Goal: Task Accomplishment & Management: Complete application form

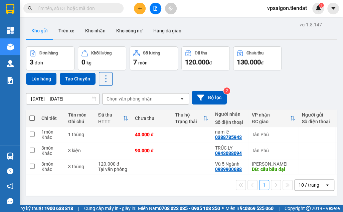
click at [126, 189] on div "1 10 / trang open" at bounding box center [181, 184] width 305 height 11
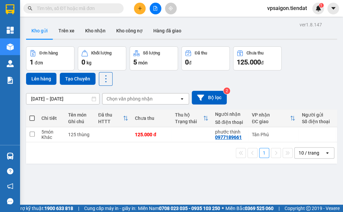
click at [135, 11] on button at bounding box center [140, 9] width 12 height 12
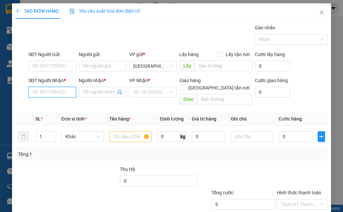
click at [53, 93] on input "SĐT Người Nhận *" at bounding box center [52, 92] width 48 height 11
type input "0988199959"
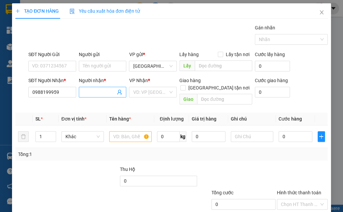
click at [104, 91] on input "Người nhận *" at bounding box center [99, 91] width 33 height 7
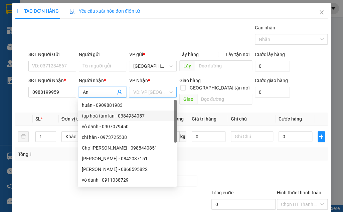
type input "An"
click at [162, 95] on input "search" at bounding box center [150, 92] width 35 height 10
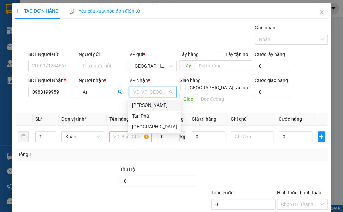
click at [141, 89] on input "search" at bounding box center [150, 92] width 35 height 10
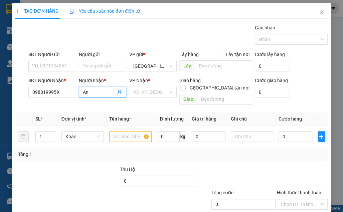
click at [100, 95] on span "An" at bounding box center [103, 92] width 48 height 11
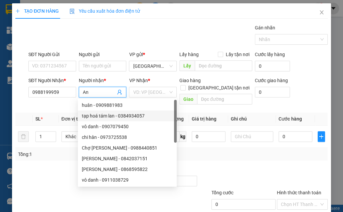
click at [100, 93] on input "An" at bounding box center [99, 91] width 33 height 7
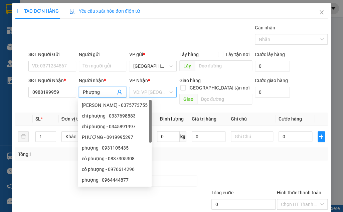
type input "Phượng"
click at [142, 88] on input "search" at bounding box center [150, 92] width 35 height 10
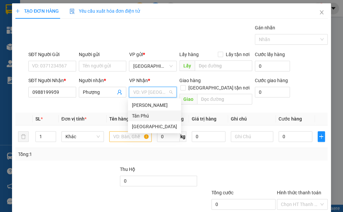
click at [150, 119] on div "Tân Phú" at bounding box center [154, 115] width 45 height 7
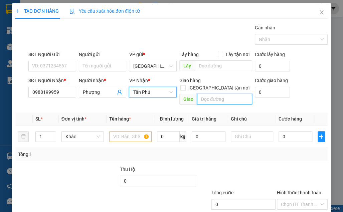
click at [211, 94] on input "text" at bounding box center [224, 99] width 55 height 11
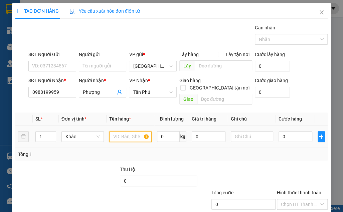
click at [121, 131] on input "text" at bounding box center [130, 136] width 42 height 11
click at [112, 131] on input "hồ sơ" at bounding box center [130, 136] width 42 height 11
type input "1 hồ sơ"
click at [284, 131] on input "0" at bounding box center [295, 136] width 34 height 11
type input "3"
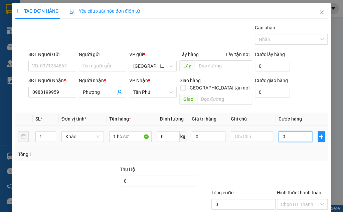
type input "3"
type input "30"
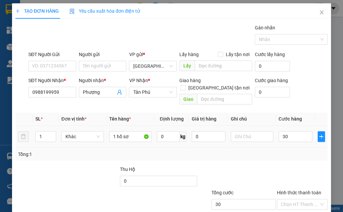
type input "30.000"
click at [289, 139] on td "30.000" at bounding box center [295, 136] width 39 height 22
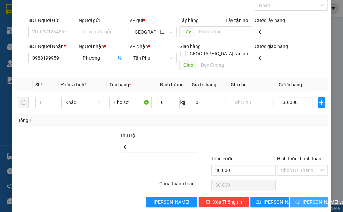
click at [295, 199] on icon "printer" at bounding box center [297, 201] width 5 height 5
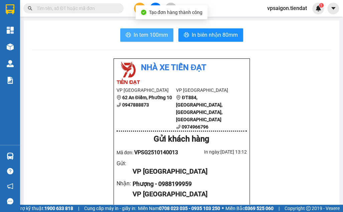
click at [143, 34] on span "In tem 100mm" at bounding box center [150, 35] width 34 height 8
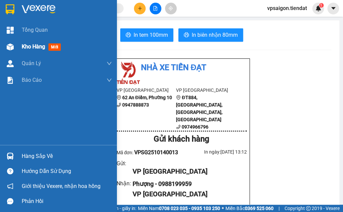
click at [43, 43] on span "Kho hàng" at bounding box center [33, 46] width 23 height 6
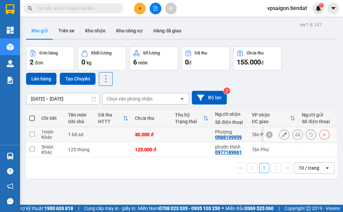
click at [282, 136] on icon at bounding box center [284, 134] width 5 height 5
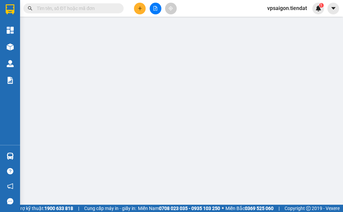
type input "0988199959"
type input "Phượng"
type input "30.000"
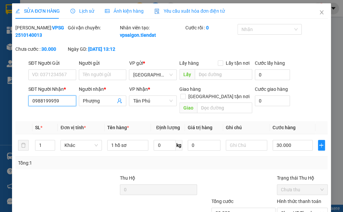
click at [53, 106] on input "0988199959" at bounding box center [52, 100] width 48 height 11
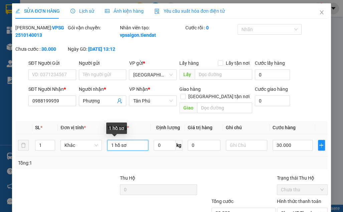
click at [128, 148] on input "1 hồ sơ" at bounding box center [127, 145] width 41 height 11
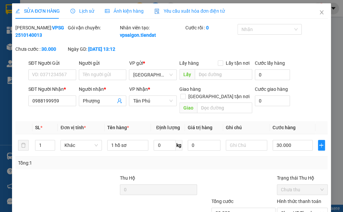
click at [331, 30] on div "SỬA ĐƠN HÀNG Lịch sử Ảnh kiện hàng Yêu cầu xuất hóa đơn điện tử Total Paid Fee …" at bounding box center [171, 106] width 343 height 212
click at [86, 163] on div "Tổng: 1" at bounding box center [75, 162] width 115 height 7
click at [317, 17] on span "Close" at bounding box center [321, 12] width 19 height 19
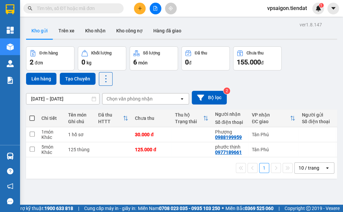
click at [112, 198] on div "ver 1.8.147 Kho gửi Trên xe Kho nhận Kho công nợ Hàng đã giao Đơn hàng 2 đơn Kh…" at bounding box center [181, 126] width 316 height 212
click at [161, 178] on div "1 10 / trang open" at bounding box center [181, 167] width 311 height 21
click at [134, 178] on div "1 10 / trang open" at bounding box center [181, 167] width 311 height 21
click at [137, 10] on icon "plus" at bounding box center [139, 8] width 5 height 5
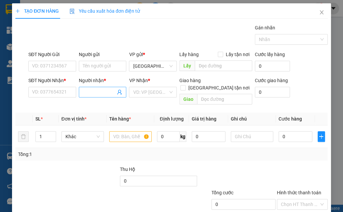
click at [90, 91] on input "Người nhận *" at bounding box center [99, 91] width 33 height 7
click at [83, 90] on input "[PERSON_NAME]" at bounding box center [99, 91] width 33 height 7
click at [103, 89] on input "9 [PERSON_NAME]" at bounding box center [99, 91] width 33 height 7
type input "9 [PERSON_NAME]"
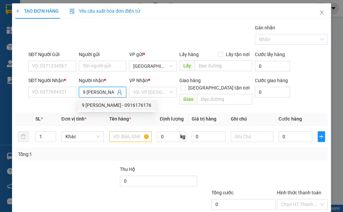
click at [108, 105] on div "9 [PERSON_NAME] - 0916176176" at bounding box center [116, 104] width 69 height 7
type input "0916176176"
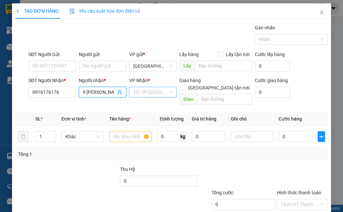
type input "9 [PERSON_NAME]"
click at [148, 91] on input "search" at bounding box center [150, 92] width 35 height 10
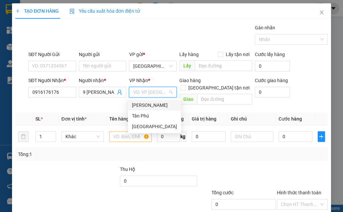
click at [142, 104] on div "[PERSON_NAME]" at bounding box center [154, 104] width 45 height 7
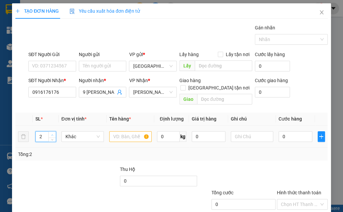
click at [52, 131] on span "Increase Value" at bounding box center [51, 134] width 7 height 6
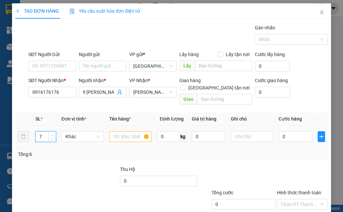
click at [52, 131] on span "Increase Value" at bounding box center [51, 134] width 7 height 6
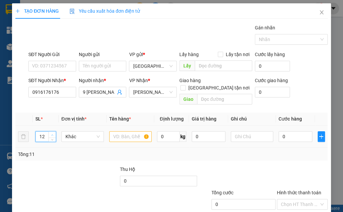
click at [52, 131] on span "Increase Value" at bounding box center [51, 134] width 7 height 6
type input "15"
click at [52, 131] on span "Increase Value" at bounding box center [51, 134] width 7 height 6
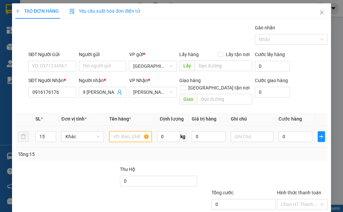
click at [125, 131] on input "text" at bounding box center [130, 136] width 42 height 11
type input "15 Kiện"
type input "4"
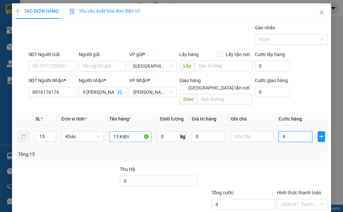
type input "45"
type input "450"
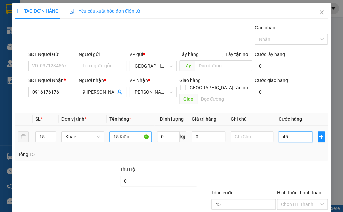
type input "450"
type input "450.000"
click at [300, 168] on div at bounding box center [302, 176] width 52 height 23
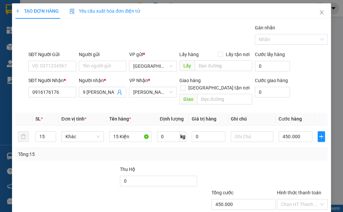
scroll to position [34, 0]
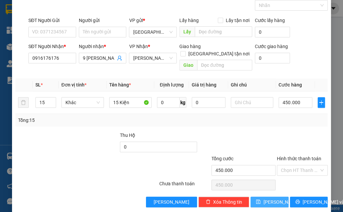
click at [255, 197] on button "[PERSON_NAME]" at bounding box center [269, 202] width 38 height 11
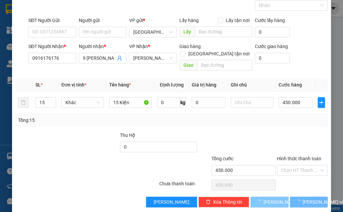
type input "1"
type input "0"
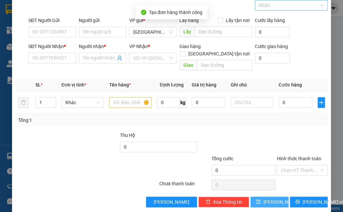
scroll to position [0, 0]
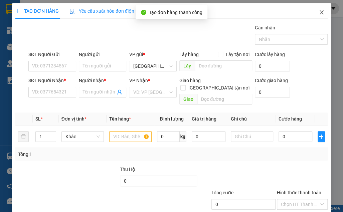
click at [314, 14] on span "Close" at bounding box center [321, 12] width 19 height 19
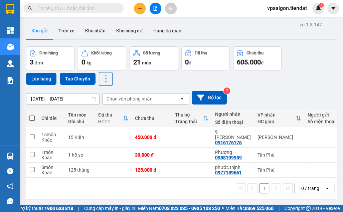
drag, startPoint x: 131, startPoint y: 188, endPoint x: 134, endPoint y: 180, distance: 8.2
click at [131, 188] on div "1 10 / trang open" at bounding box center [181, 188] width 305 height 11
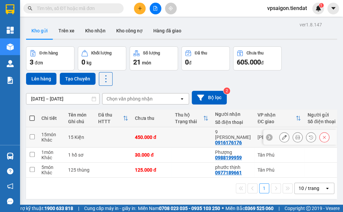
click at [282, 135] on icon at bounding box center [284, 137] width 5 height 5
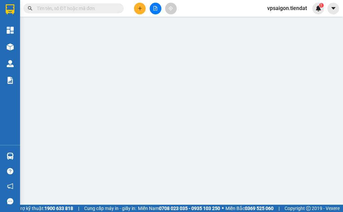
type input "0916176176"
type input "9 [PERSON_NAME]"
type input "450.000"
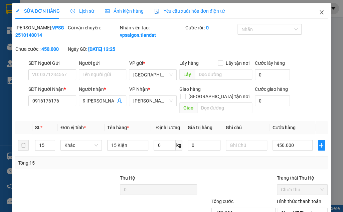
click at [322, 10] on span "Close" at bounding box center [321, 12] width 19 height 19
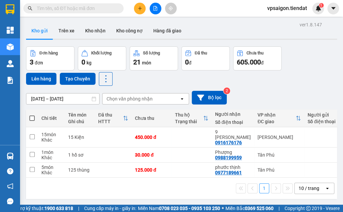
click at [73, 10] on input "text" at bounding box center [76, 8] width 79 height 7
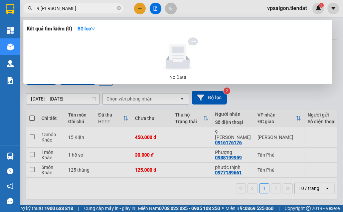
type input "9 [PERSON_NAME]"
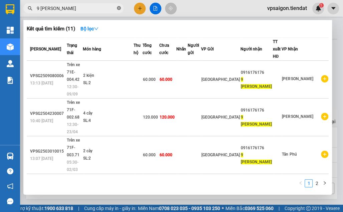
click at [118, 9] on icon "close-circle" at bounding box center [119, 8] width 4 height 4
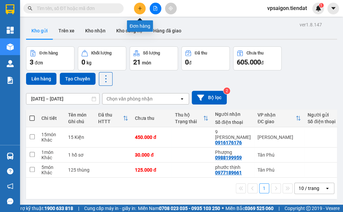
click at [140, 8] on icon "plus" at bounding box center [139, 8] width 5 height 5
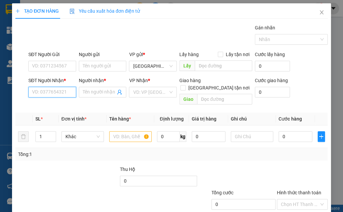
click at [53, 91] on input "SĐT Người Nhận *" at bounding box center [52, 92] width 48 height 11
click at [68, 65] on input "SĐT Người Gửi" at bounding box center [52, 66] width 48 height 11
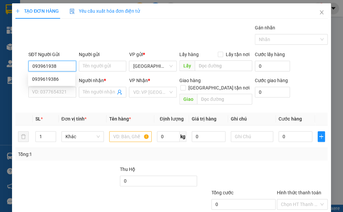
type input "0939619386"
click at [56, 79] on div "0939619386" at bounding box center [51, 78] width 39 height 7
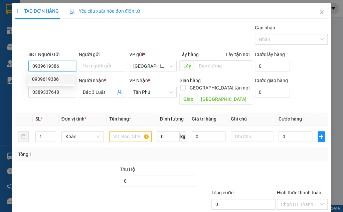
type input "0389337648"
type input "Bác 3 Luật"
type input "[GEOGRAPHIC_DATA]"
type input "30.000"
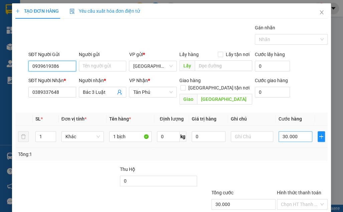
type input "0939619386"
click at [300, 131] on input "30.000" at bounding box center [295, 136] width 34 height 11
type input "0"
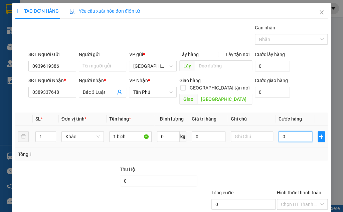
type input "4"
type input "04"
type input "40"
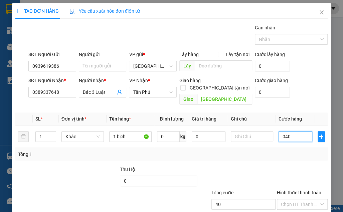
type input "040"
type input "40.000"
click at [255, 165] on div at bounding box center [237, 176] width 78 height 23
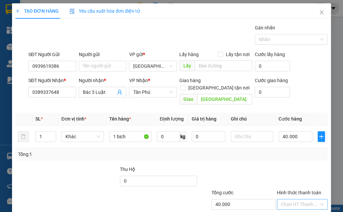
scroll to position [34, 0]
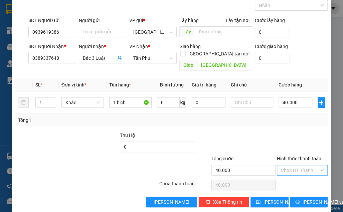
click at [290, 165] on input "Hình thức thanh toán" at bounding box center [300, 170] width 38 height 10
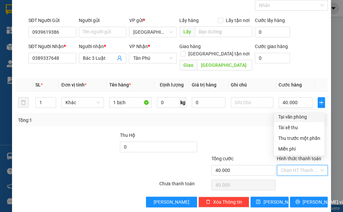
click at [291, 114] on div "Tại văn phòng" at bounding box center [299, 116] width 42 height 7
type input "0"
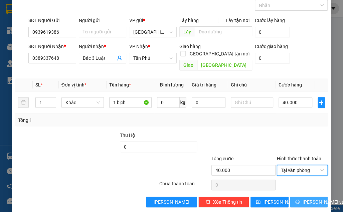
click at [302, 198] on span "[PERSON_NAME] và In" at bounding box center [325, 201] width 47 height 7
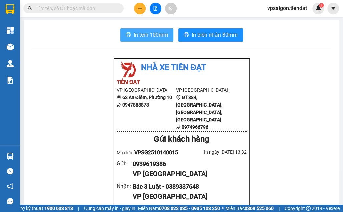
click at [139, 31] on span "In tem 100mm" at bounding box center [150, 35] width 34 height 8
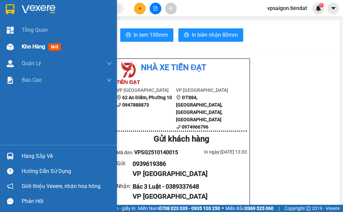
click at [37, 45] on span "Kho hàng" at bounding box center [33, 46] width 23 height 6
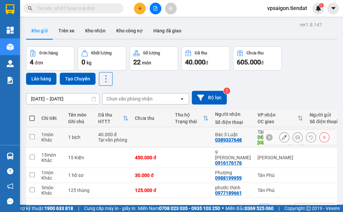
click at [227, 137] on div "0389337648" at bounding box center [228, 139] width 27 height 5
copy div "0389337648"
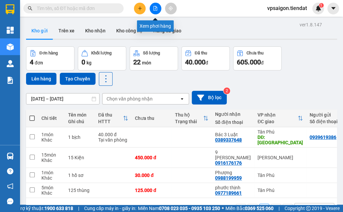
click at [146, 5] on div at bounding box center [155, 9] width 50 height 12
click at [144, 6] on button at bounding box center [140, 9] width 12 height 12
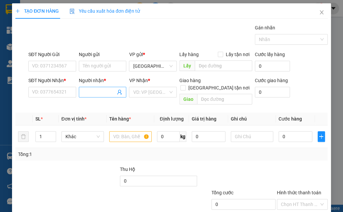
click at [83, 93] on input "Người nhận *" at bounding box center [99, 91] width 33 height 7
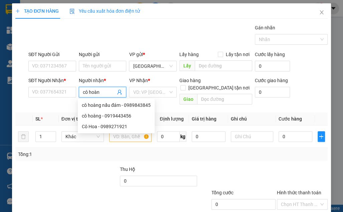
type input "cô hoàng"
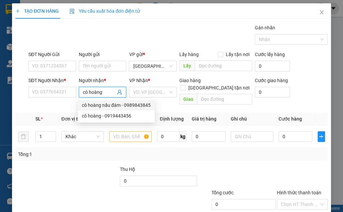
click at [102, 103] on div "cô hoàng nấu đám - 0989843845" at bounding box center [116, 104] width 69 height 7
type input "0989843845"
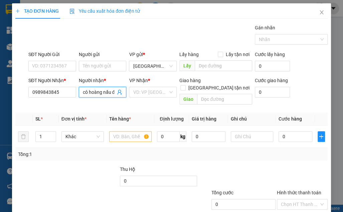
type input "cô hoàng nấu đám"
click at [97, 151] on div "Tổng: 1" at bounding box center [171, 154] width 312 height 13
click at [148, 89] on input "search" at bounding box center [150, 92] width 35 height 10
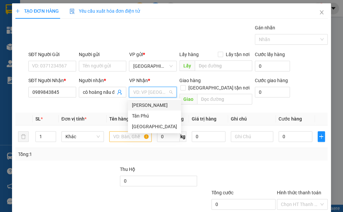
click at [151, 102] on div "[PERSON_NAME]" at bounding box center [154, 104] width 45 height 7
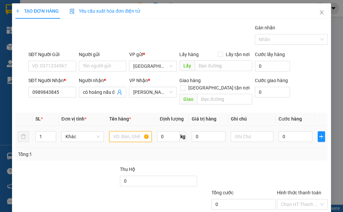
click at [130, 131] on input "text" at bounding box center [130, 136] width 42 height 11
click at [135, 131] on input "1 thùung" at bounding box center [130, 136] width 42 height 11
type input "1 thùng"
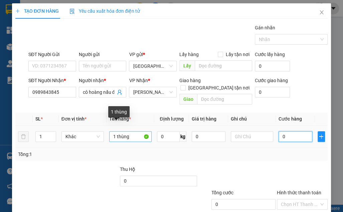
type input "1"
type input "10"
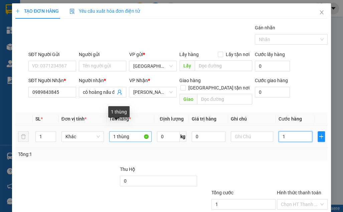
type input "10"
type input "100"
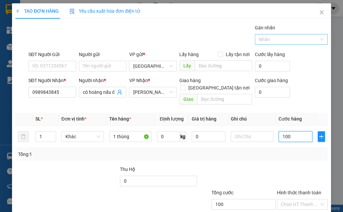
click at [283, 40] on div at bounding box center [287, 39] width 63 height 8
type input "100.000"
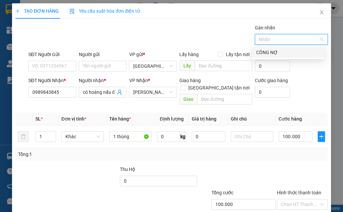
click at [267, 50] on div "CÔNG NỢ" at bounding box center [288, 52] width 64 height 7
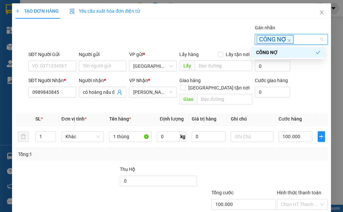
click at [235, 36] on div "Gán nhãn CÔNG NỢ" at bounding box center [178, 35] width 302 height 23
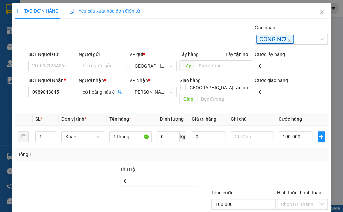
click at [283, 165] on div at bounding box center [302, 176] width 52 height 23
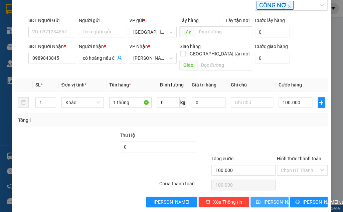
click at [273, 197] on button "[PERSON_NAME]" at bounding box center [269, 202] width 38 height 11
type input "0"
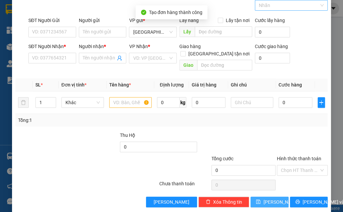
click at [314, 7] on div at bounding box center [287, 5] width 63 height 8
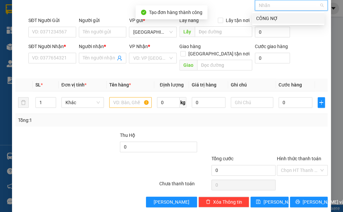
scroll to position [0, 0]
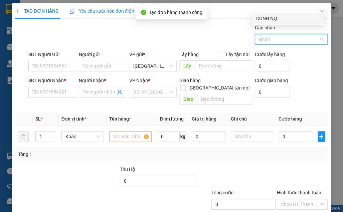
click at [332, 12] on div "TẠO ĐƠN HÀNG Yêu cầu xuất hóa đơn điện tử Transit Pickup Surcharge Ids Transit …" at bounding box center [171, 106] width 343 height 212
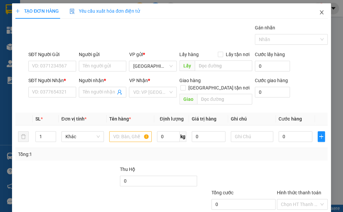
click at [319, 16] on span "Close" at bounding box center [321, 12] width 19 height 19
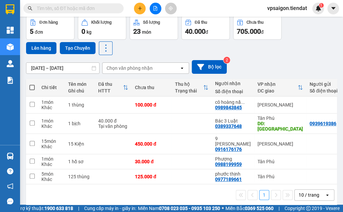
click at [109, 194] on div "1 10 / trang open" at bounding box center [181, 194] width 311 height 21
click at [91, 11] on input "text" at bounding box center [76, 8] width 79 height 7
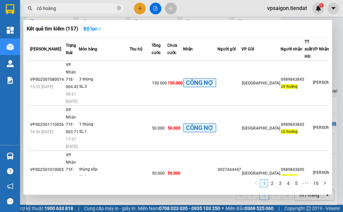
type input "cô hoàng"
click at [121, 11] on span "cô hoàng" at bounding box center [73, 8] width 100 height 10
click at [119, 9] on icon "close-circle" at bounding box center [119, 8] width 4 height 4
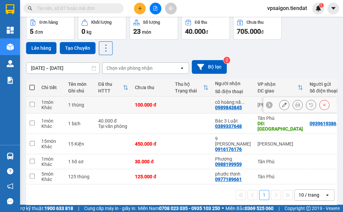
click at [279, 103] on button at bounding box center [283, 105] width 9 height 12
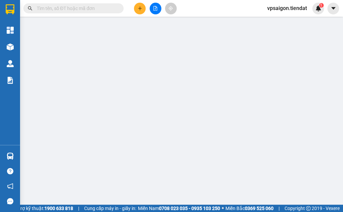
type input "0989843845"
type input "cô hoàng nấu đám"
type input "100.000"
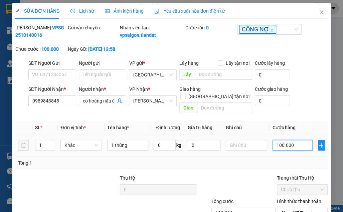
click at [278, 144] on input "100.000" at bounding box center [292, 145] width 40 height 11
type input "5"
type input "50"
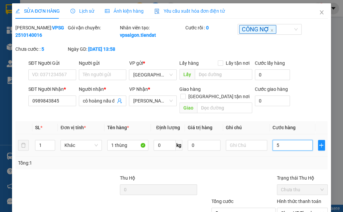
type input "50"
type input "50.000"
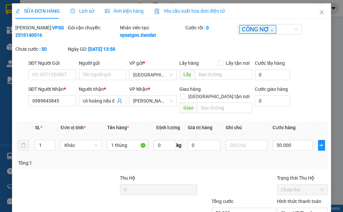
click at [265, 167] on div "Tổng: 1" at bounding box center [171, 162] width 312 height 13
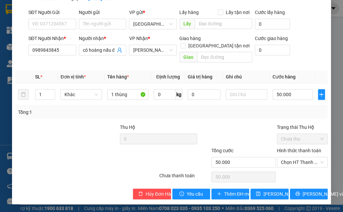
click at [268, 185] on div "Total Paid Fee 0 Total UnPaid Fee 100.000 Cash Collection Total Fee Mã ĐH: VPSG…" at bounding box center [171, 86] width 312 height 226
click at [269, 189] on button "[PERSON_NAME] thay đổi" at bounding box center [269, 194] width 38 height 11
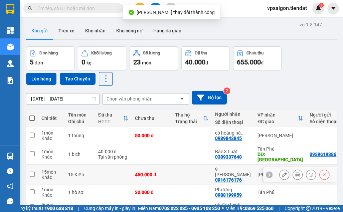
scroll to position [31, 0]
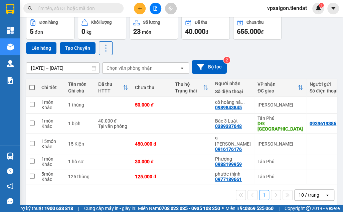
drag, startPoint x: 30, startPoint y: 87, endPoint x: 33, endPoint y: 72, distance: 14.9
click at [30, 87] on span at bounding box center [31, 87] width 5 height 5
click at [32, 84] on input "checkbox" at bounding box center [32, 84] width 0 height 0
checkbox input "true"
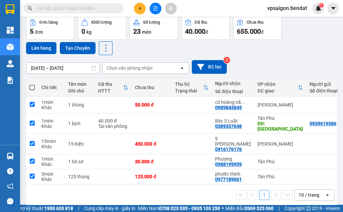
checkbox input "true"
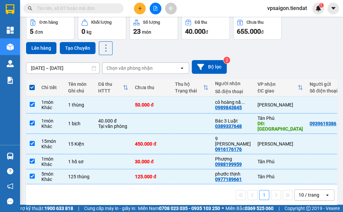
click at [40, 41] on div "Đơn hàng 5 đơn Khối lượng 0 kg Số lượng 23 món Đã thu 40.000 đ Chưa thu 655.000…" at bounding box center [181, 35] width 311 height 39
click at [44, 44] on button "Lên hàng" at bounding box center [41, 48] width 30 height 12
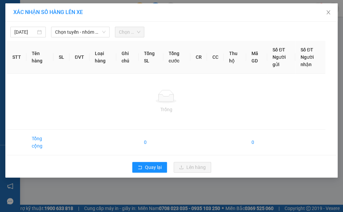
click at [68, 21] on div "XÁC NHẬN SỐ HÀNG LÊN XE" at bounding box center [171, 12] width 332 height 18
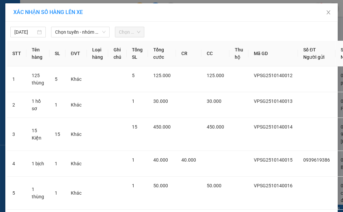
click at [71, 26] on div "[DATE] Chọn tuyến - nhóm tuyến Chọn chuyến" at bounding box center [171, 30] width 329 height 14
click at [75, 31] on span "Chọn tuyến - nhóm tuyến" at bounding box center [80, 32] width 50 height 10
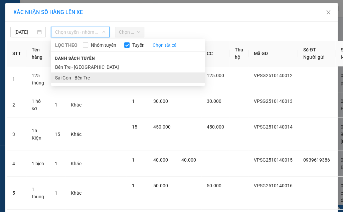
click at [65, 75] on li "Sài Gòn - Bến Tre" at bounding box center [127, 77] width 153 height 11
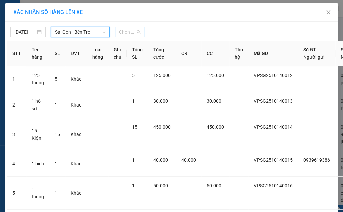
click at [125, 31] on span "Chọn chuyến" at bounding box center [129, 32] width 21 height 10
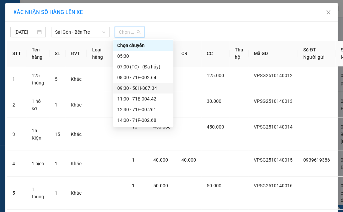
scroll to position [32, 0]
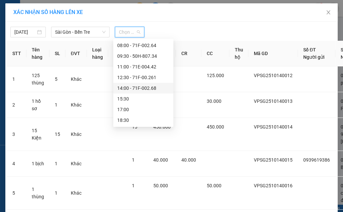
click at [132, 87] on div "14:00 - 71F-002.68" at bounding box center [143, 87] width 52 height 7
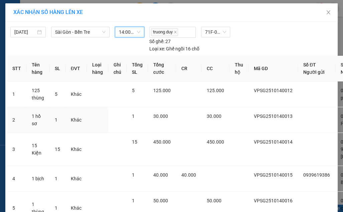
scroll to position [74, 0]
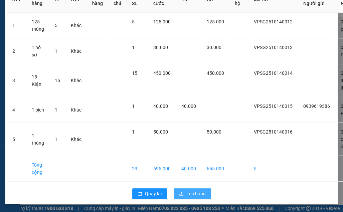
click at [179, 193] on icon "upload" at bounding box center [181, 193] width 5 height 5
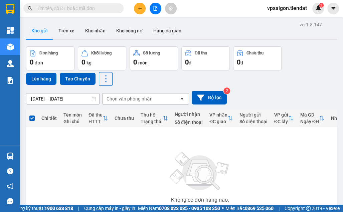
click at [141, 2] on div "Kết quả tìm kiếm ( 157 ) Bộ lọc Mã ĐH Trạng thái Món hàng Thu hộ Tổng cước Chưa…" at bounding box center [171, 8] width 343 height 17
click at [140, 9] on icon "plus" at bounding box center [139, 8] width 5 height 5
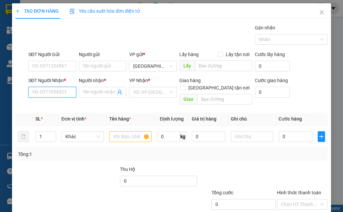
click at [58, 91] on input "SĐT Người Nhận *" at bounding box center [52, 92] width 48 height 11
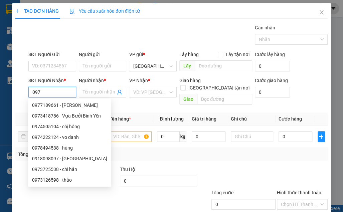
type input "0973"
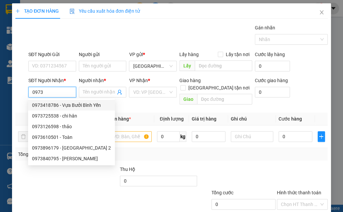
click at [57, 94] on input "0973" at bounding box center [52, 92] width 48 height 11
click at [54, 93] on input "0973" at bounding box center [52, 92] width 48 height 11
click at [52, 93] on input "0973" at bounding box center [52, 92] width 48 height 11
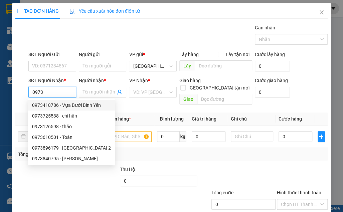
click at [52, 93] on input "0973" at bounding box center [52, 92] width 48 height 11
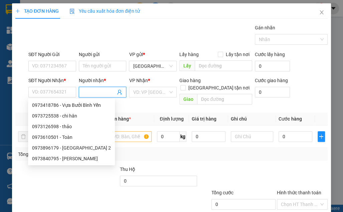
click at [99, 89] on input "Người nhận *" at bounding box center [99, 91] width 33 height 7
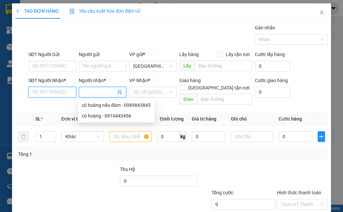
click at [55, 87] on input "SĐT Người Nhận *" at bounding box center [52, 92] width 48 height 11
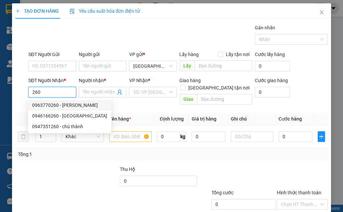
click at [55, 108] on div "0963770260 - [PERSON_NAME]" at bounding box center [69, 104] width 75 height 7
type input "0963770260"
type input "[PERSON_NAME]"
type input "Lộ 10 chờ"
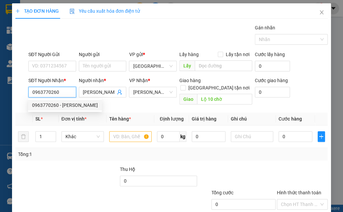
type input "40.000"
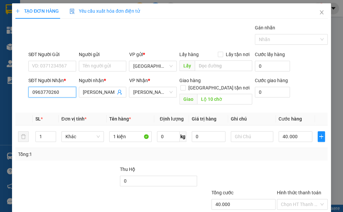
type input "0963770260"
click at [44, 89] on input "0963770260" at bounding box center [52, 92] width 48 height 11
click at [113, 150] on div "Tổng: 1" at bounding box center [75, 153] width 115 height 7
click at [2, 131] on div "TẠO ĐƠN HÀNG Yêu cầu xuất hóa đơn điện tử Transit Pickup Surcharge Ids Transit …" at bounding box center [171, 106] width 343 height 212
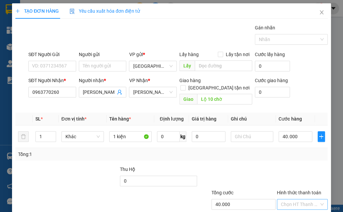
scroll to position [34, 0]
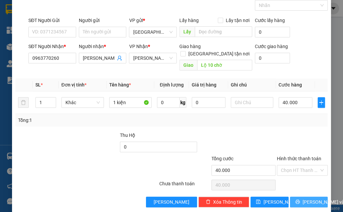
click at [308, 198] on span "[PERSON_NAME] và In" at bounding box center [325, 201] width 47 height 7
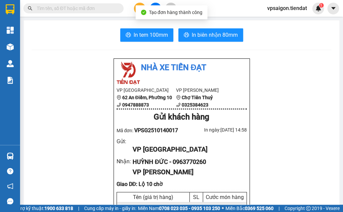
click at [142, 30] on button "In tem 100mm" at bounding box center [146, 34] width 53 height 13
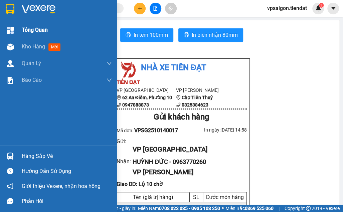
click at [17, 46] on div "Kho hàng mới" at bounding box center [58, 46] width 117 height 17
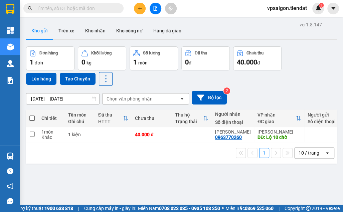
click at [171, 175] on div "ver 1.8.147 Kho gửi Trên xe Kho nhận Kho công nợ Hàng đã giao Đơn hàng 1 đơn Kh…" at bounding box center [181, 126] width 316 height 212
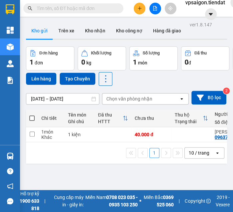
click at [83, 181] on div "ver 1.8.147 Kho gửi Trên xe Kho nhận Kho công nợ Hàng đã giao Đơn hàng 1 đơn Kh…" at bounding box center [126, 126] width 207 height 212
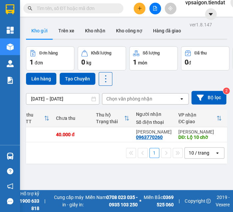
scroll to position [0, 1]
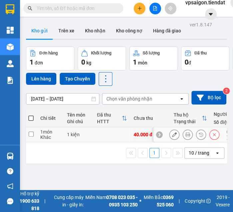
click at [75, 137] on div "1 kiện" at bounding box center [78, 134] width 23 height 5
checkbox input "true"
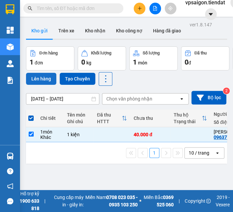
click at [35, 78] on button "Lên hàng" at bounding box center [41, 79] width 30 height 12
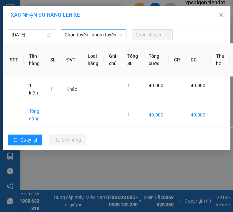
click at [80, 37] on span "Chọn tuyến - nhóm tuyến" at bounding box center [94, 35] width 58 height 10
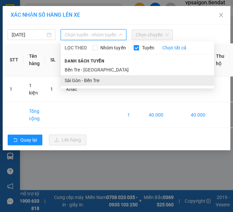
click at [79, 80] on li "Sài Gòn - Bến Tre" at bounding box center [137, 80] width 153 height 11
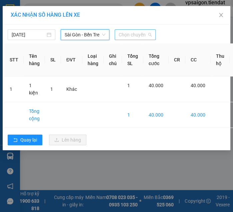
click at [136, 36] on span "Chọn chuyến" at bounding box center [135, 35] width 33 height 10
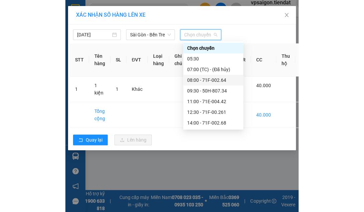
scroll to position [32, 0]
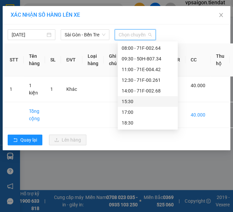
click at [140, 99] on div "15:30" at bounding box center [148, 101] width 52 height 7
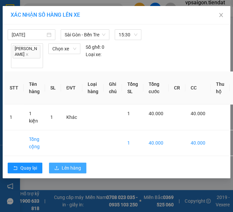
click at [64, 170] on span "Lên hàng" at bounding box center [71, 167] width 19 height 7
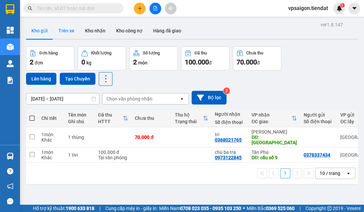
click at [60, 33] on button "Trên xe" at bounding box center [66, 31] width 27 height 16
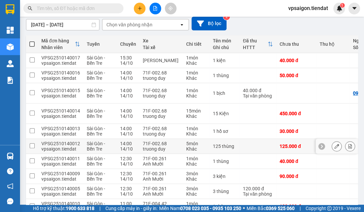
scroll to position [103, 0]
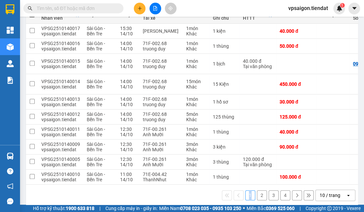
drag, startPoint x: 213, startPoint y: 177, endPoint x: 252, endPoint y: 178, distance: 39.0
click at [252, 185] on div "1 2 3 4 10 / trang open" at bounding box center [192, 195] width 332 height 21
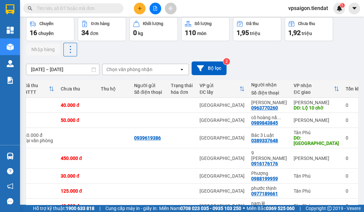
scroll to position [0, 0]
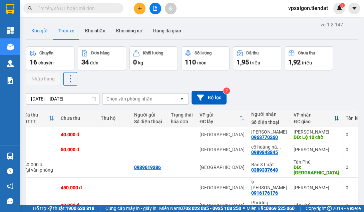
click at [33, 36] on button "Kho gửi" at bounding box center [39, 31] width 27 height 16
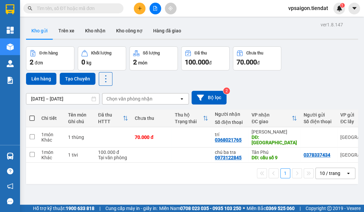
click at [181, 167] on div "1 10 / trang open" at bounding box center [192, 172] width 327 height 11
click at [184, 169] on div "1 10 / trang open" at bounding box center [192, 172] width 327 height 11
click at [141, 10] on icon "plus" at bounding box center [139, 8] width 5 height 5
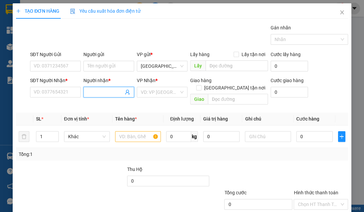
click at [98, 92] on input "Người nhận *" at bounding box center [105, 91] width 36 height 7
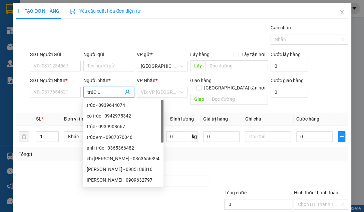
type input "trúC LY"
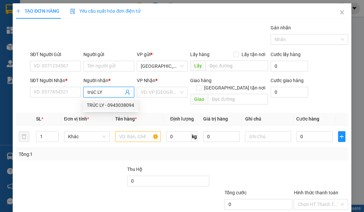
click at [98, 102] on div "TRÚC LY - 0943038094" at bounding box center [110, 104] width 47 height 7
type input "0943038094"
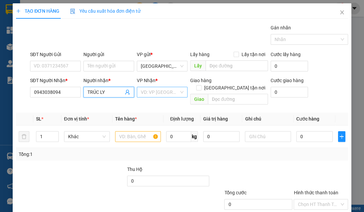
type input "TRÚC LY"
click at [156, 89] on input "search" at bounding box center [160, 92] width 38 height 10
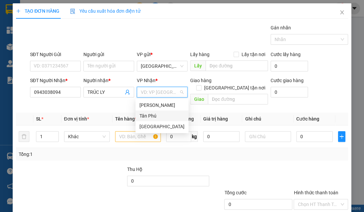
click at [152, 115] on div "Tân Phú" at bounding box center [161, 115] width 45 height 7
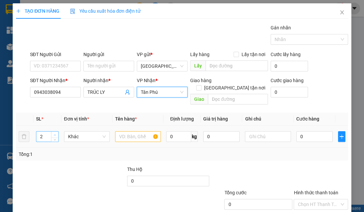
click at [56, 133] on span "up" at bounding box center [55, 135] width 4 height 4
type input "3"
click at [56, 133] on span "up" at bounding box center [55, 135] width 4 height 4
click at [128, 132] on input "text" at bounding box center [138, 136] width 46 height 11
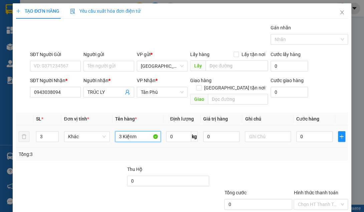
click at [137, 131] on input "3 Kiệnm" at bounding box center [138, 136] width 46 height 11
type input "3 Kiện"
type input "9"
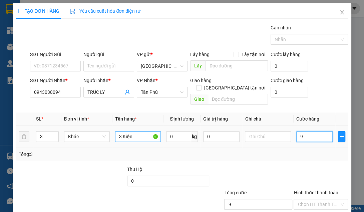
type input "90"
type input "90.000"
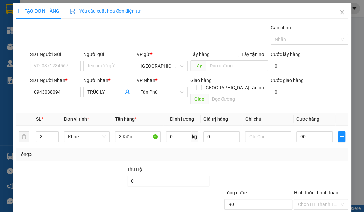
type input "90.000"
click at [264, 154] on div "Transit Pickup Surcharge Ids Transit Deliver Surcharge Ids Transit Deliver Surc…" at bounding box center [182, 132] width 332 height 217
click at [64, 153] on div "Transit Pickup Surcharge Ids Transit Deliver Surcharge Ids Transit Deliver Surc…" at bounding box center [182, 132] width 332 height 217
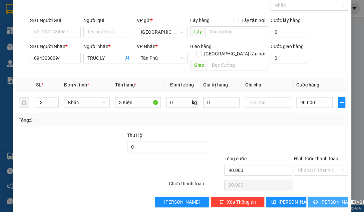
click at [333, 198] on span "[PERSON_NAME] và In" at bounding box center [343, 201] width 47 height 7
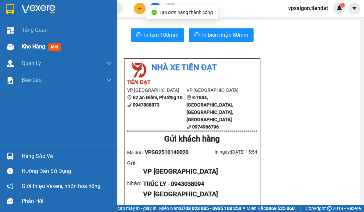
click at [20, 40] on div "Kho hàng mới" at bounding box center [58, 46] width 117 height 17
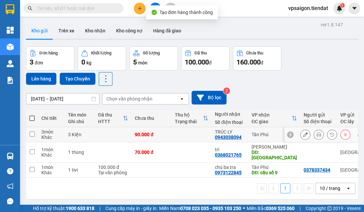
click at [301, 132] on button at bounding box center [305, 135] width 9 height 12
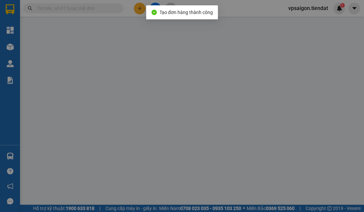
type input "0943038094"
type input "TRÚC LY"
type input "90.000"
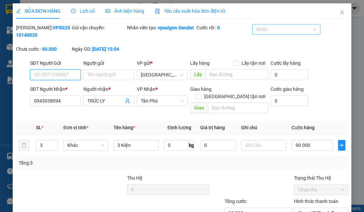
click at [275, 29] on div at bounding box center [283, 29] width 58 height 8
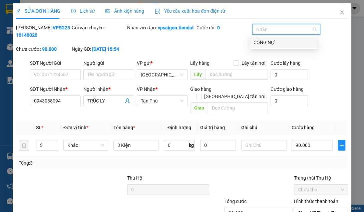
click at [272, 49] on body "Kết quả tìm kiếm ( 0 ) Bộ lọc No Data vpsaigon.tiendat 1 Tổng Quan Kho hàng mới…" at bounding box center [182, 106] width 364 height 212
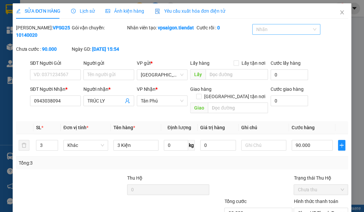
click at [266, 28] on div at bounding box center [283, 29] width 58 height 8
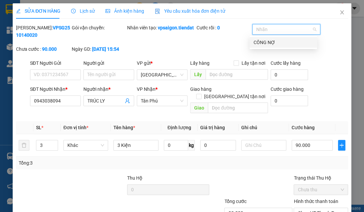
click at [263, 41] on div "CÔNG NỢ" at bounding box center [283, 42] width 59 height 7
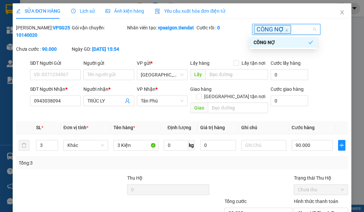
click at [206, 36] on div "Cước rồi : 0" at bounding box center [223, 34] width 55 height 21
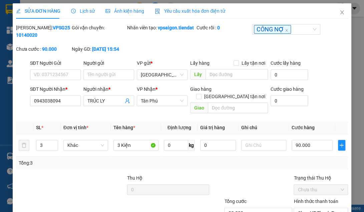
scroll to position [51, 0]
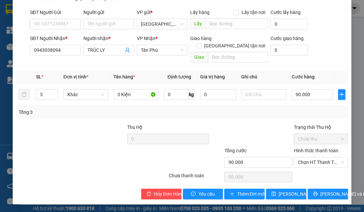
click at [287, 205] on div "SỬA ĐƠN HÀNG Lịch sử Ảnh kiện hàng Yêu cầu xuất hóa đơn điện tử Total Paid Fee …" at bounding box center [182, 106] width 364 height 212
click at [286, 196] on span "[PERSON_NAME] thay đổi" at bounding box center [305, 193] width 53 height 7
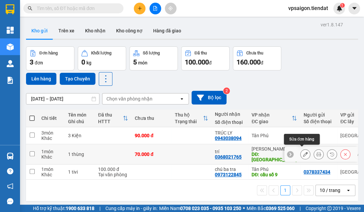
click at [304, 152] on icon at bounding box center [305, 154] width 5 height 5
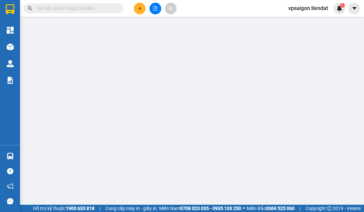
type input "0368021765"
type input "trí"
type input "chợ an hiệp"
type input "70.000"
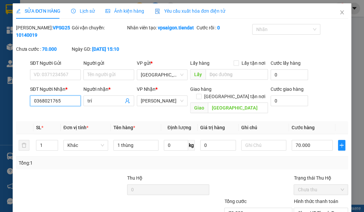
click at [63, 106] on input "0368021765" at bounding box center [55, 100] width 51 height 11
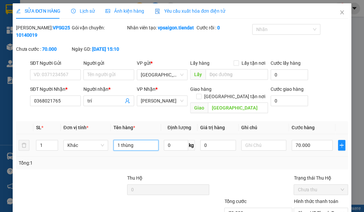
click at [130, 150] on input "1 thùng" at bounding box center [135, 145] width 45 height 11
click at [71, 159] on div "Tổng: 1" at bounding box center [80, 162] width 122 height 7
click at [341, 14] on span "Close" at bounding box center [342, 12] width 19 height 19
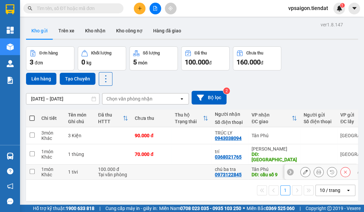
click at [304, 167] on button at bounding box center [305, 172] width 9 height 12
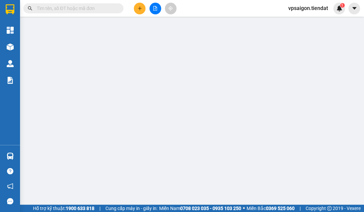
type input "0378337434"
type input "0973122845"
type input "chú ba tra"
type input "cầu số 9"
type input "100.000"
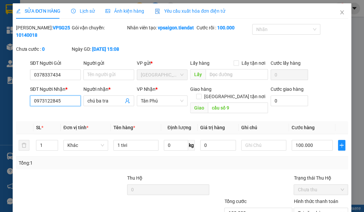
click at [52, 106] on input "0973122845" at bounding box center [55, 100] width 51 height 11
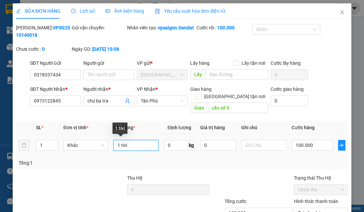
click at [136, 145] on input "1 tivi" at bounding box center [135, 145] width 45 height 11
click at [152, 163] on div "Tổng: 1" at bounding box center [182, 162] width 327 height 7
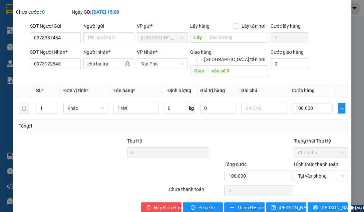
click at [195, 129] on div "Tổng: 1" at bounding box center [182, 125] width 332 height 13
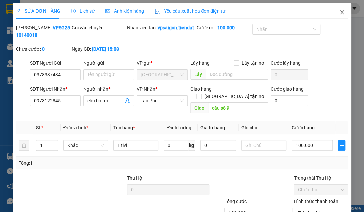
click at [334, 11] on span "Close" at bounding box center [342, 12] width 19 height 19
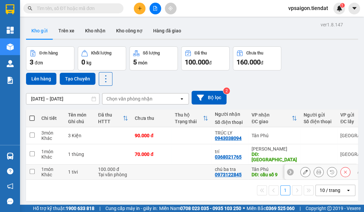
click at [161, 173] on td at bounding box center [151, 171] width 40 height 15
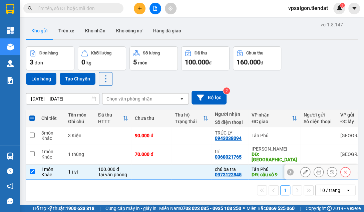
click at [159, 170] on td at bounding box center [151, 171] width 40 height 15
checkbox input "false"
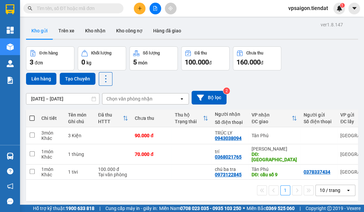
click at [180, 185] on div "1 10 / trang open" at bounding box center [192, 190] width 327 height 11
click at [301, 131] on button at bounding box center [305, 136] width 9 height 12
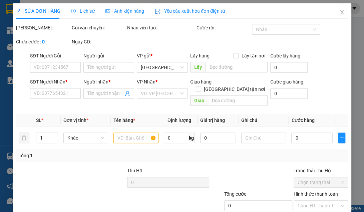
type input "0943038094"
type input "TRÚC LY"
type input "90.000"
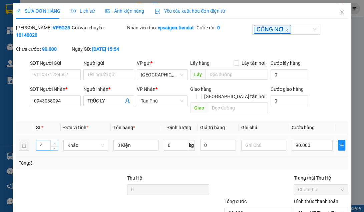
click at [52, 143] on span "up" at bounding box center [54, 143] width 4 height 4
type input "5"
click at [52, 143] on span "up" at bounding box center [54, 143] width 4 height 4
click at [120, 143] on input "3 Kiện" at bounding box center [135, 145] width 45 height 11
type input "5 Kiện"
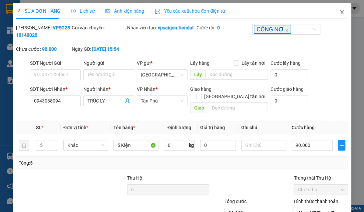
click at [340, 12] on icon "close" at bounding box center [342, 12] width 4 height 4
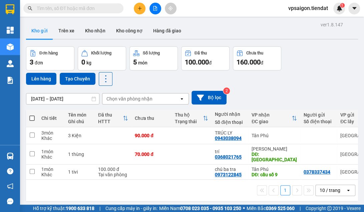
click at [142, 197] on div "1 10 / trang open" at bounding box center [192, 189] width 332 height 21
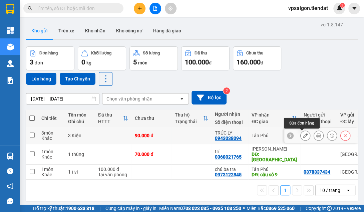
click at [301, 136] on button at bounding box center [305, 136] width 9 height 12
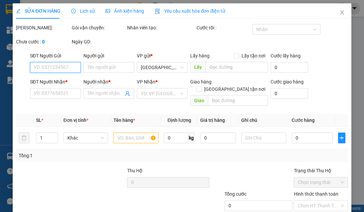
type input "0943038094"
type input "TRÚC LY"
type input "90.000"
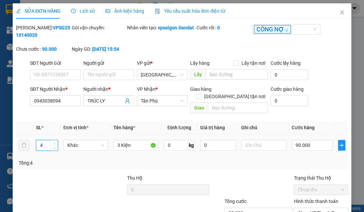
click at [55, 142] on span "up" at bounding box center [54, 143] width 4 height 4
type input "5"
click at [55, 142] on span "up" at bounding box center [54, 143] width 4 height 4
click at [119, 143] on input "3 Kiện" at bounding box center [135, 145] width 45 height 11
type input "5 Kiện"
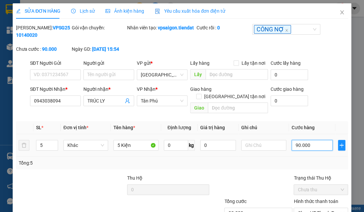
click at [316, 149] on input "90.000" at bounding box center [312, 145] width 41 height 11
type input "1"
type input "15"
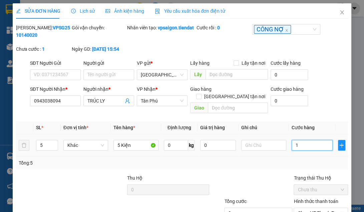
type input "15"
type input "150"
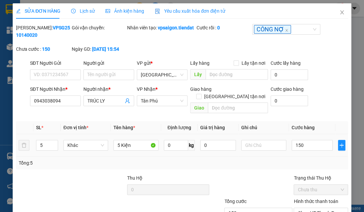
click at [267, 156] on div "Tổng: 5" at bounding box center [182, 162] width 332 height 13
type input "150.000"
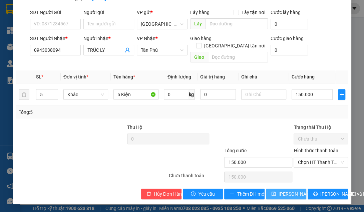
click at [288, 198] on button "[PERSON_NAME] thay đổi" at bounding box center [286, 194] width 40 height 11
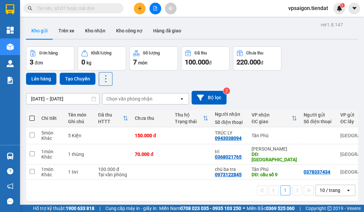
click at [186, 185] on div "1 10 / trang open" at bounding box center [192, 190] width 327 height 11
click at [185, 199] on div "ver 1.8.147 Kho gửi Trên xe Kho nhận Kho công nợ Hàng đã giao Đơn hàng 3 đơn Kh…" at bounding box center [191, 126] width 337 height 212
click at [155, 188] on div "1 10 / trang open" at bounding box center [192, 190] width 327 height 11
click at [31, 115] on span at bounding box center [31, 117] width 5 height 5
click at [32, 115] on input "checkbox" at bounding box center [32, 115] width 0 height 0
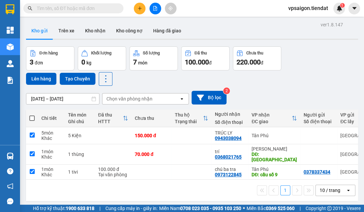
checkbox input "true"
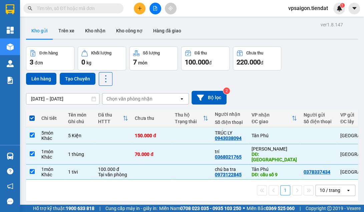
click at [36, 85] on div "Lên hàng Tạo Chuyến" at bounding box center [69, 79] width 86 height 14
click at [38, 77] on button "Lên hàng" at bounding box center [41, 79] width 30 height 12
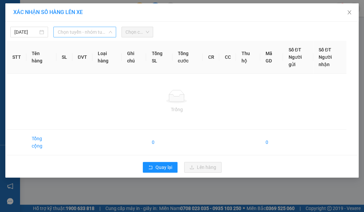
click at [84, 29] on span "Chọn tuyến - nhóm tuyến" at bounding box center [84, 32] width 54 height 10
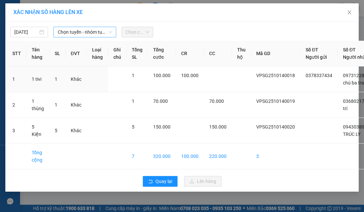
click at [84, 85] on div "14/10/2025 Chọn tuyến - nhóm tuyến LỌC THEO Nhóm tuyến Tuyến Chọn tất cả Danh s…" at bounding box center [181, 107] width 353 height 170
click at [87, 34] on span "Chọn tuyến - nhóm tuyến" at bounding box center [84, 32] width 54 height 10
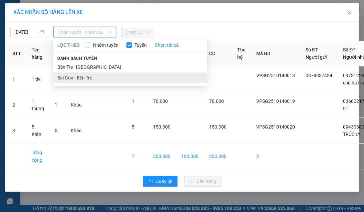
click at [74, 76] on li "Sài Gòn - Bến Tre" at bounding box center [129, 77] width 153 height 11
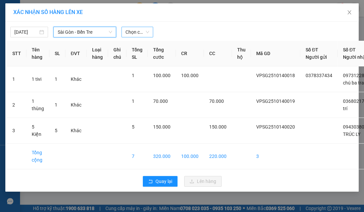
click at [146, 27] on span "Chọn chuyến" at bounding box center [137, 32] width 24 height 10
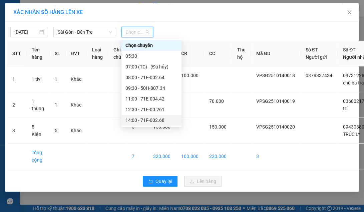
scroll to position [32, 0]
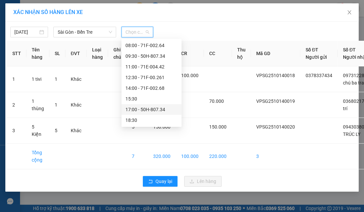
click at [153, 108] on div "17:00 - 50H-807.34" at bounding box center [151, 109] width 52 height 7
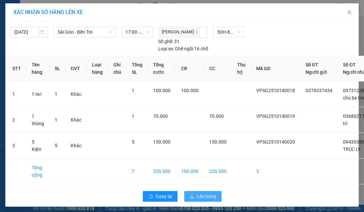
click at [200, 200] on span "Lên hàng" at bounding box center [206, 196] width 19 height 7
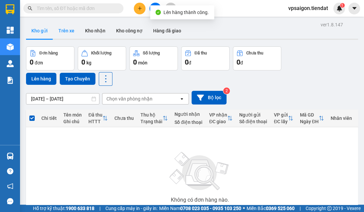
click at [59, 32] on button "Trên xe" at bounding box center [66, 31] width 27 height 16
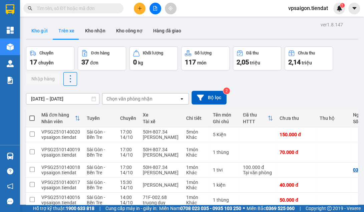
click at [41, 33] on button "Kho gửi" at bounding box center [39, 31] width 27 height 16
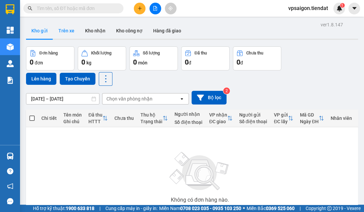
click at [71, 36] on button "Trên xe" at bounding box center [66, 31] width 27 height 16
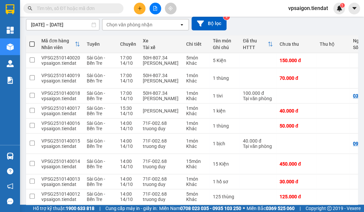
scroll to position [103, 0]
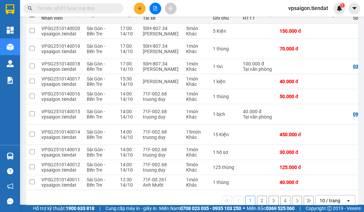
click at [118, 194] on div "1 2 3 4 10 / trang open" at bounding box center [192, 200] width 332 height 21
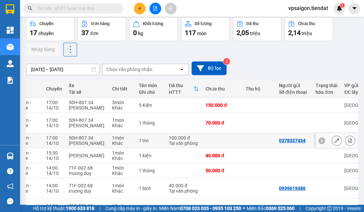
scroll to position [0, 0]
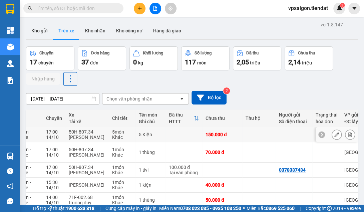
click at [332, 134] on button at bounding box center [336, 135] width 9 height 12
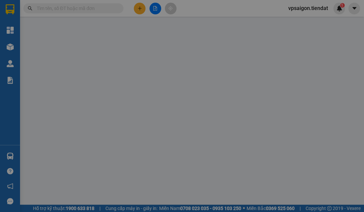
type input "0943038094"
type input "TRÚC LY"
type input "150.000"
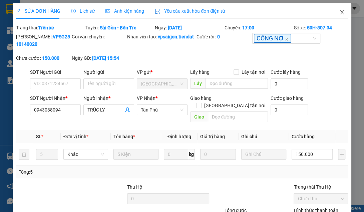
click at [341, 8] on span "Close" at bounding box center [342, 12] width 19 height 19
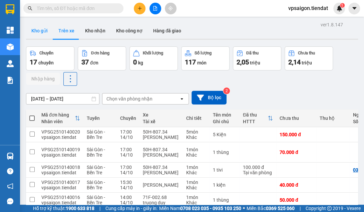
click at [35, 30] on button "Kho gửi" at bounding box center [39, 31] width 27 height 16
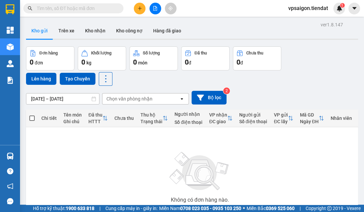
click at [81, 163] on div "Không có đơn hàng nào. Bạn thử điều chỉnh lại bộ lọc nhé!" at bounding box center [199, 179] width 341 height 100
